Goal: Information Seeking & Learning: Learn about a topic

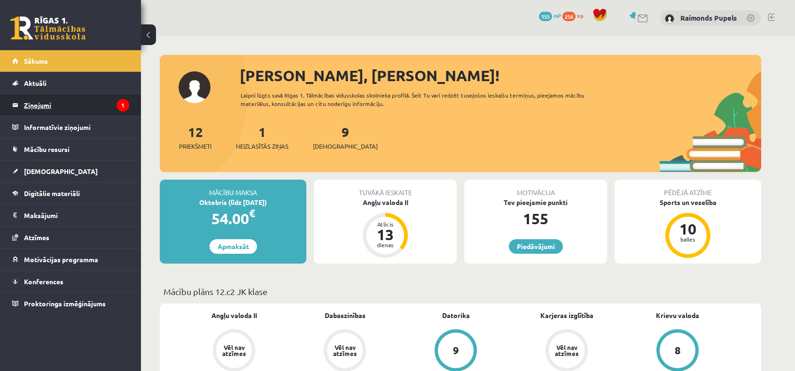
click at [46, 115] on legend "Ziņojumi 1" at bounding box center [76, 105] width 105 height 22
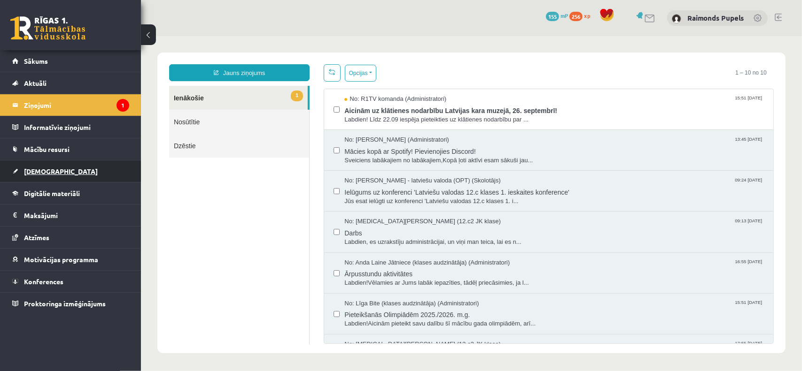
click at [69, 171] on link "[DEMOGRAPHIC_DATA]" at bounding box center [70, 172] width 117 height 22
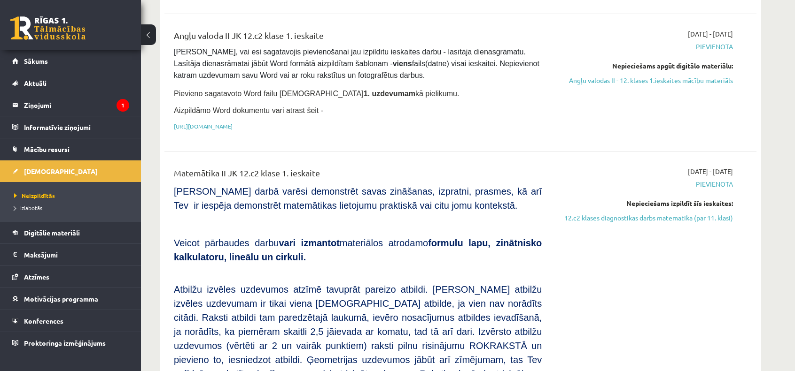
scroll to position [235, 0]
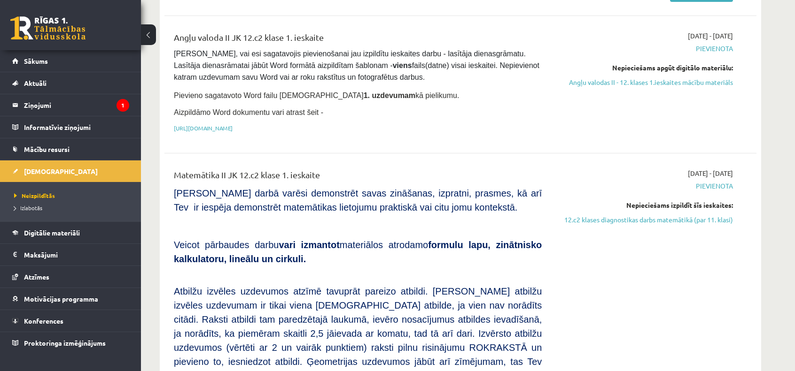
click at [710, 185] on span "Pievienota" at bounding box center [644, 186] width 177 height 10
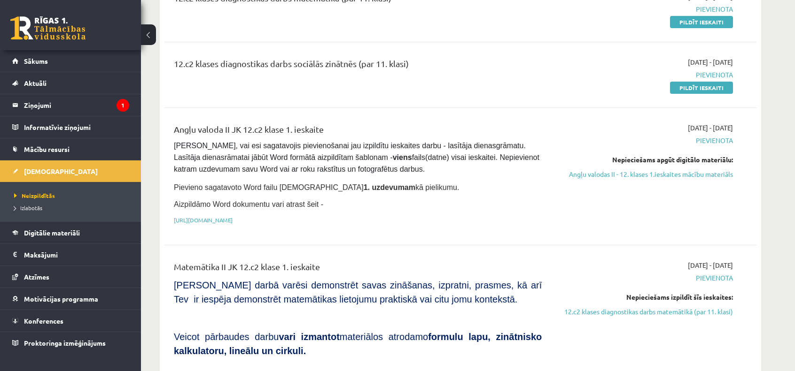
scroll to position [141, 0]
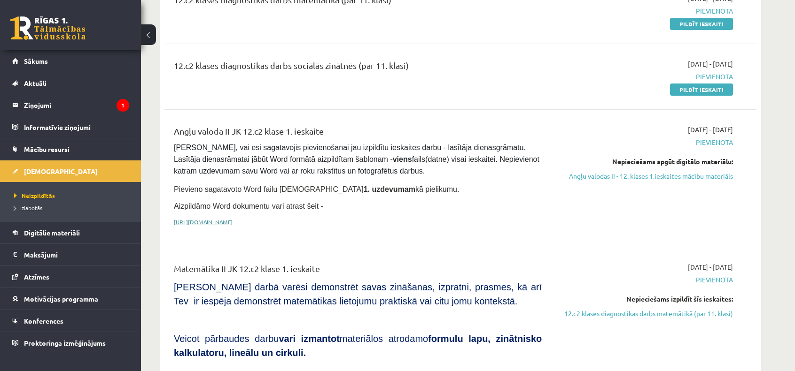
click at [219, 218] on link "https://drive.google.com/drive/folders/1IHE_ip15KOAbO2Se1NDGwZ2e__vlzPUf?usp=sh…" at bounding box center [203, 222] width 59 height 8
click at [42, 112] on legend "Ziņojumi 1" at bounding box center [76, 105] width 105 height 22
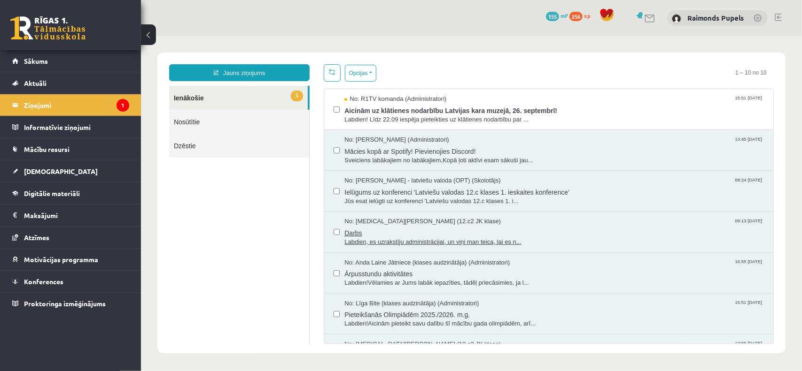
click at [373, 221] on span "No: Nikita Ļahovs (12.c2 JK klase)" at bounding box center [422, 221] width 156 height 9
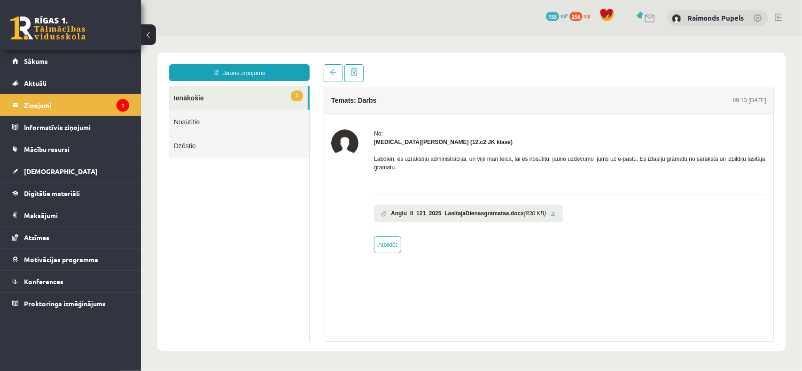
click at [550, 210] on link at bounding box center [552, 213] width 5 height 6
click at [41, 148] on span "Mācību resursi" at bounding box center [47, 149] width 46 height 8
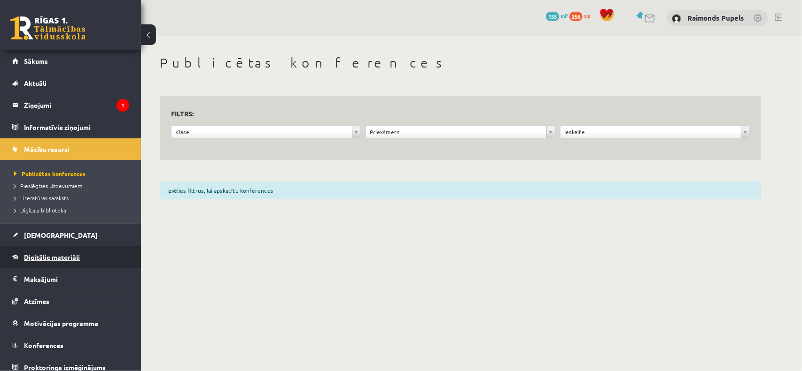
click at [66, 256] on span "Digitālie materiāli" at bounding box center [52, 257] width 56 height 8
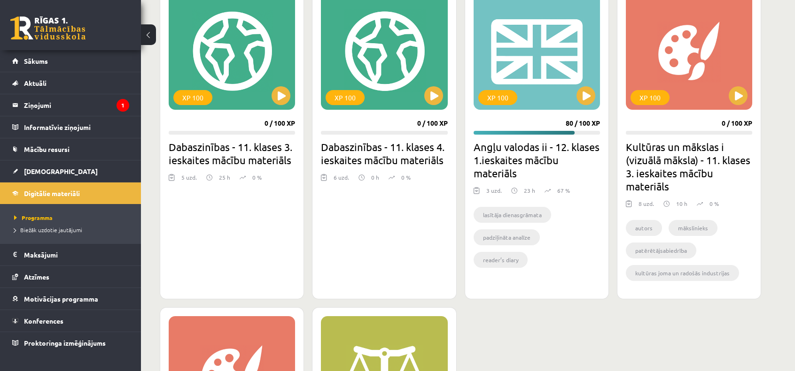
scroll to position [282, 0]
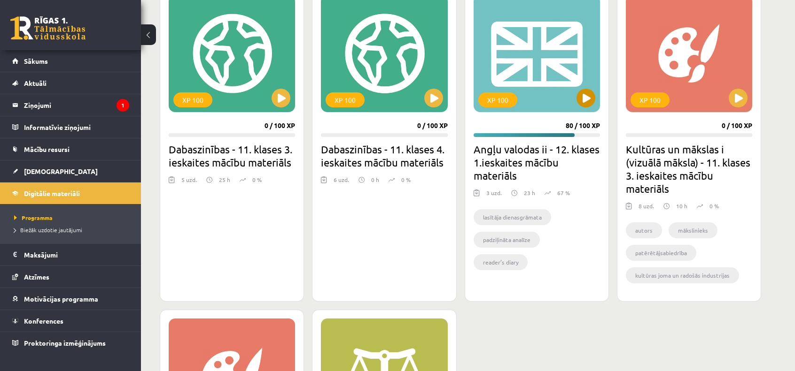
click at [567, 80] on div "XP 100" at bounding box center [536, 53] width 126 height 117
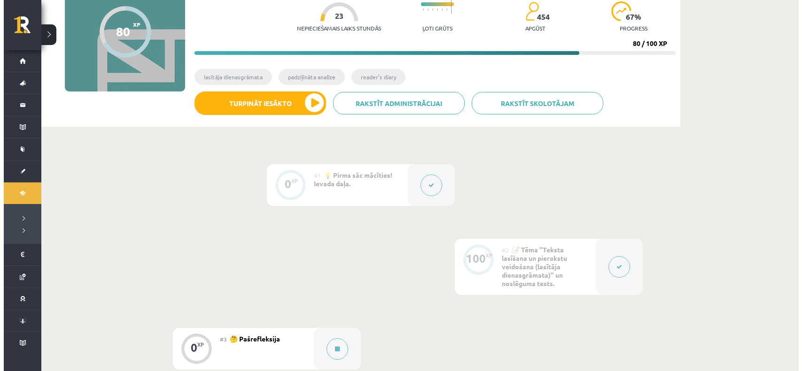
scroll to position [141, 0]
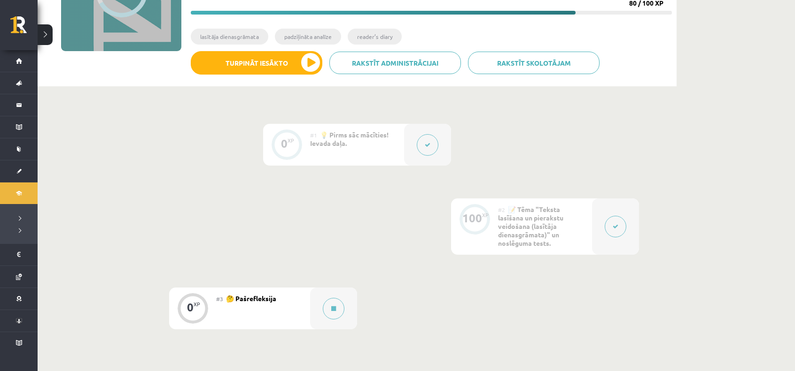
click at [609, 228] on button at bounding box center [615, 227] width 22 height 22
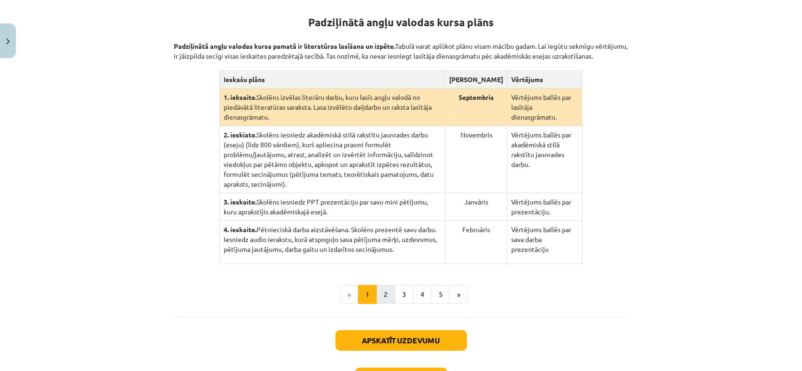
scroll to position [0, 0]
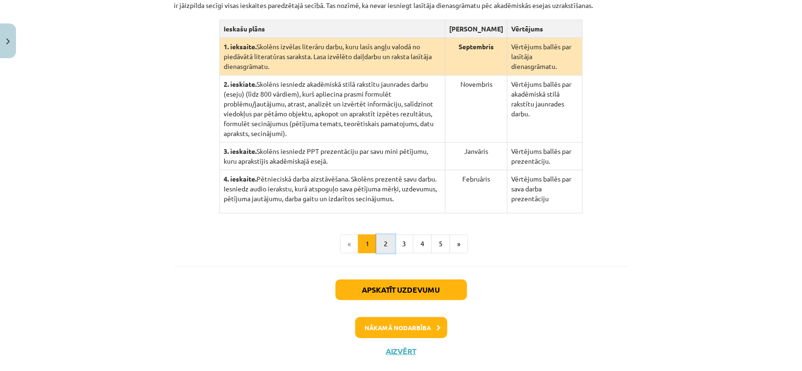
click at [377, 237] on button "2" at bounding box center [385, 244] width 19 height 19
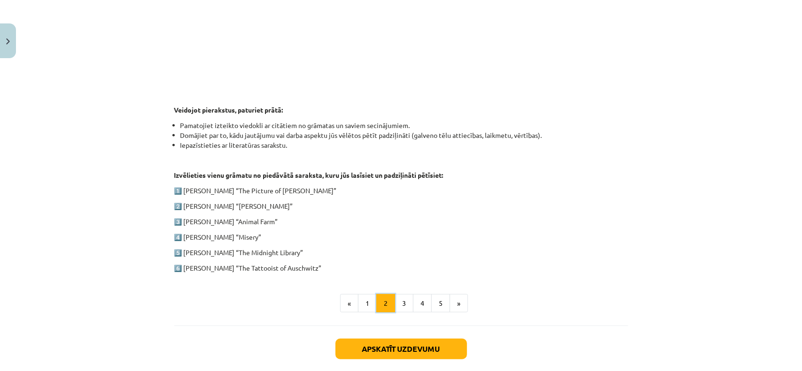
scroll to position [417, 0]
